Goal: Information Seeking & Learning: Learn about a topic

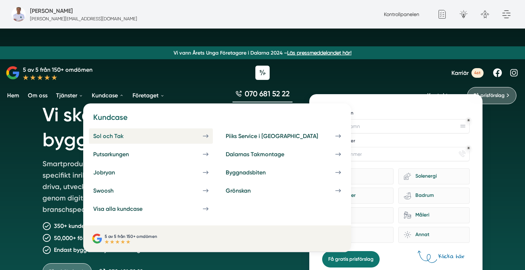
click at [112, 131] on link "Sol och Tak" at bounding box center [151, 135] width 124 height 15
